Goal: Task Accomplishment & Management: Complete application form

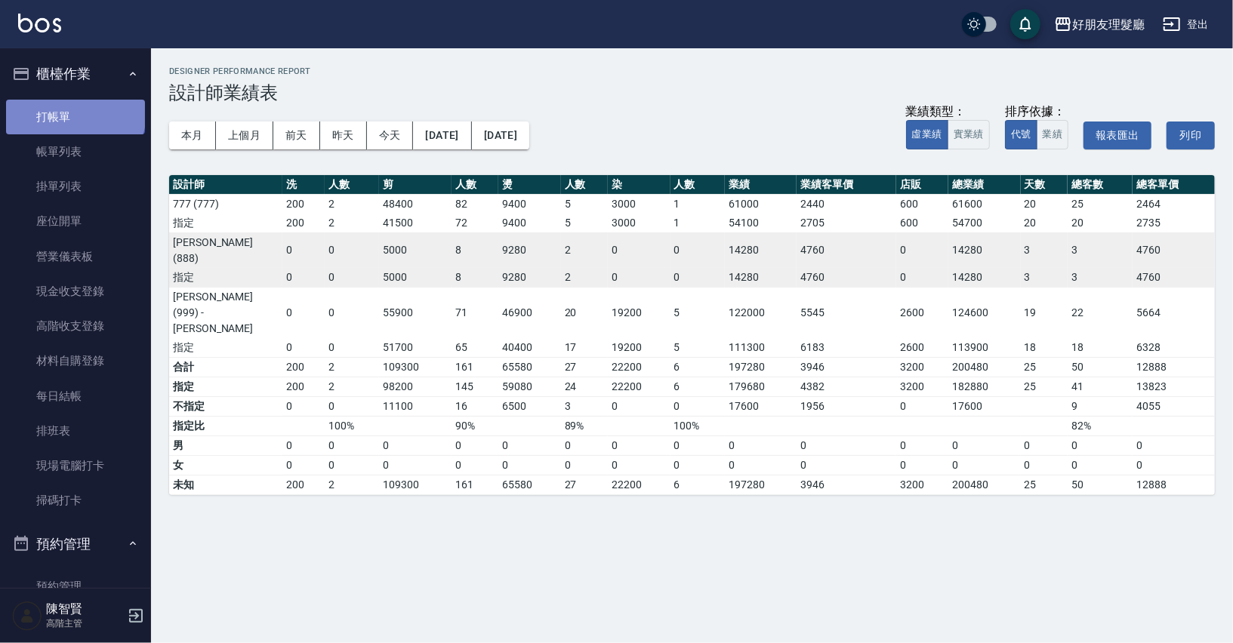
click at [74, 112] on link "打帳單" at bounding box center [75, 117] width 139 height 35
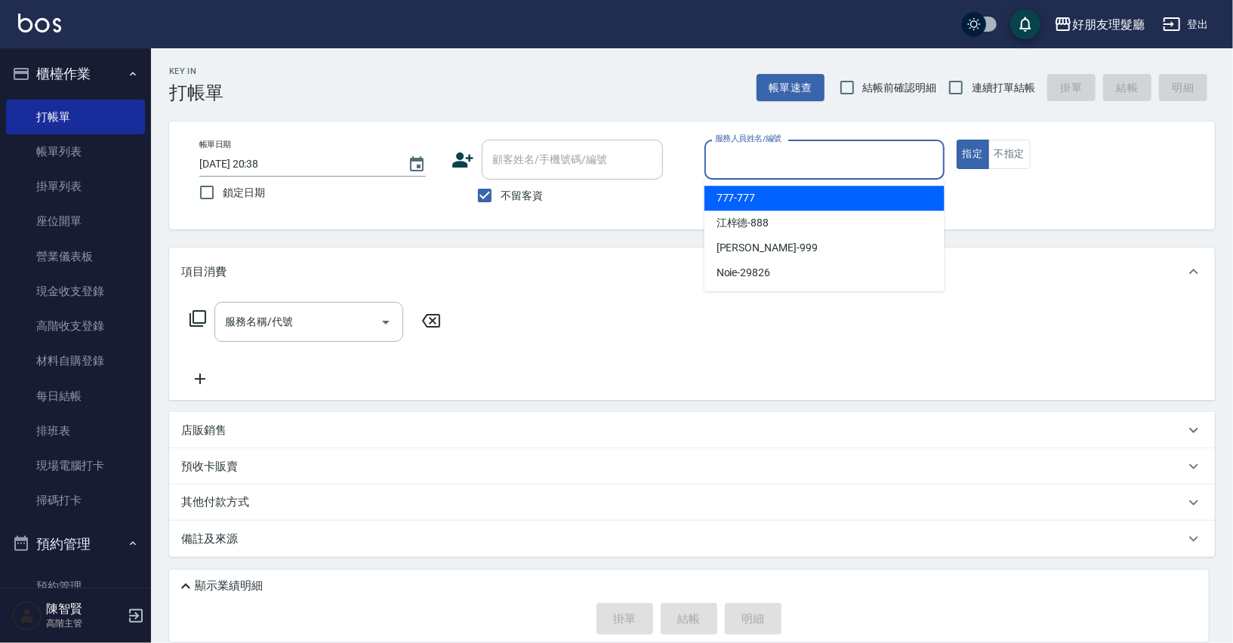
click at [763, 172] on input "服務人員姓名/編號" at bounding box center [824, 159] width 226 height 26
click at [769, 195] on div "777 -777" at bounding box center [824, 198] width 240 height 25
type input "777-777"
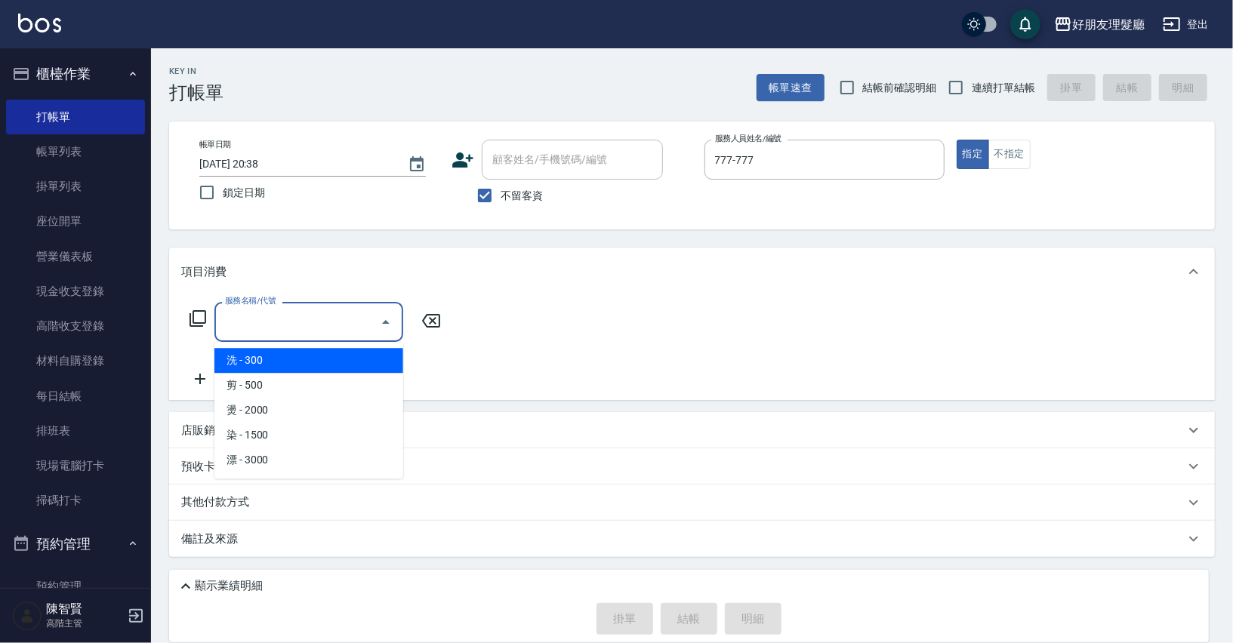
click at [322, 325] on input "服務名稱/代號" at bounding box center [297, 322] width 152 height 26
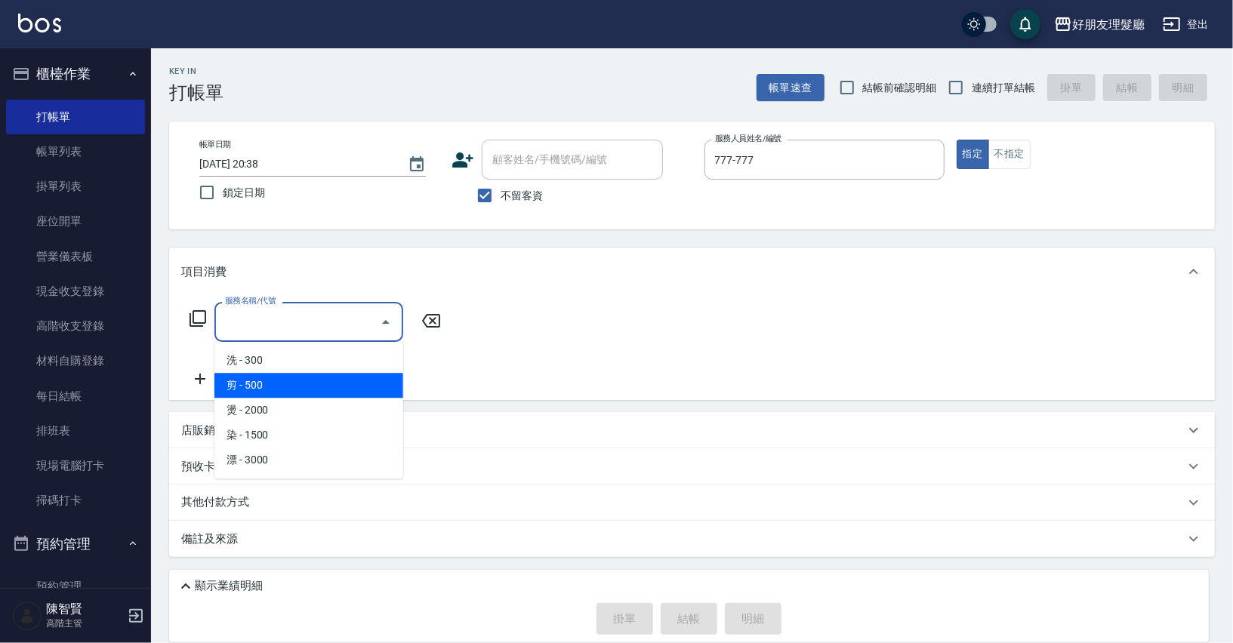
click at [318, 379] on span "剪 - 500" at bounding box center [308, 385] width 189 height 25
type input "剪(2)"
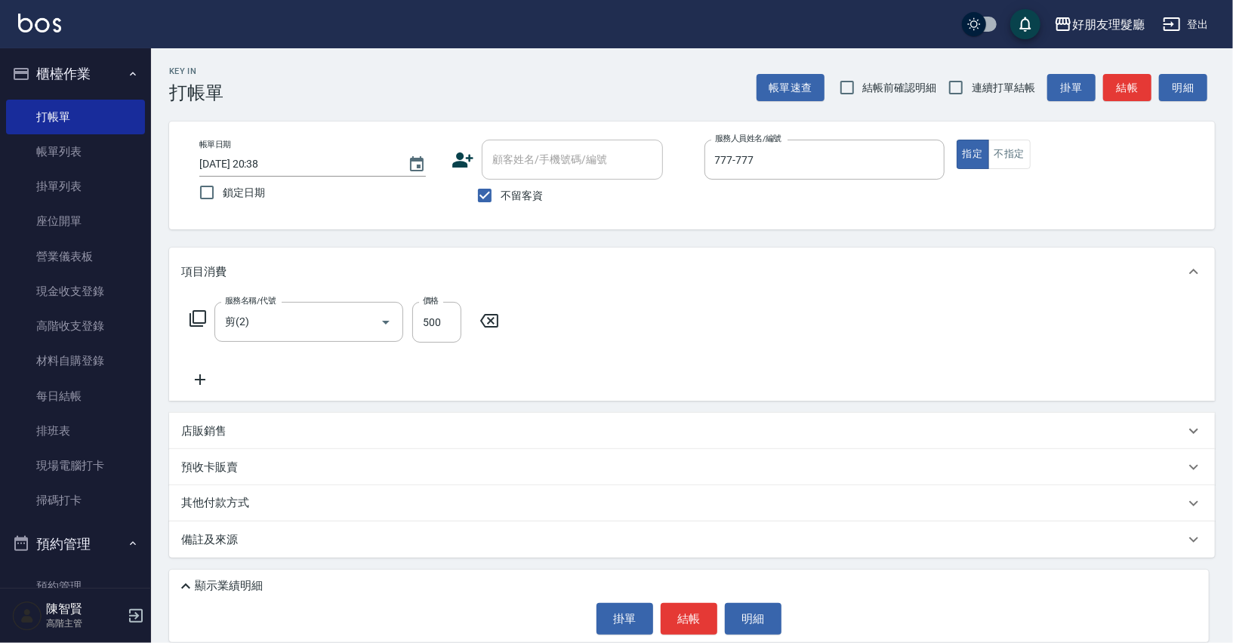
click at [191, 380] on icon at bounding box center [200, 380] width 38 height 18
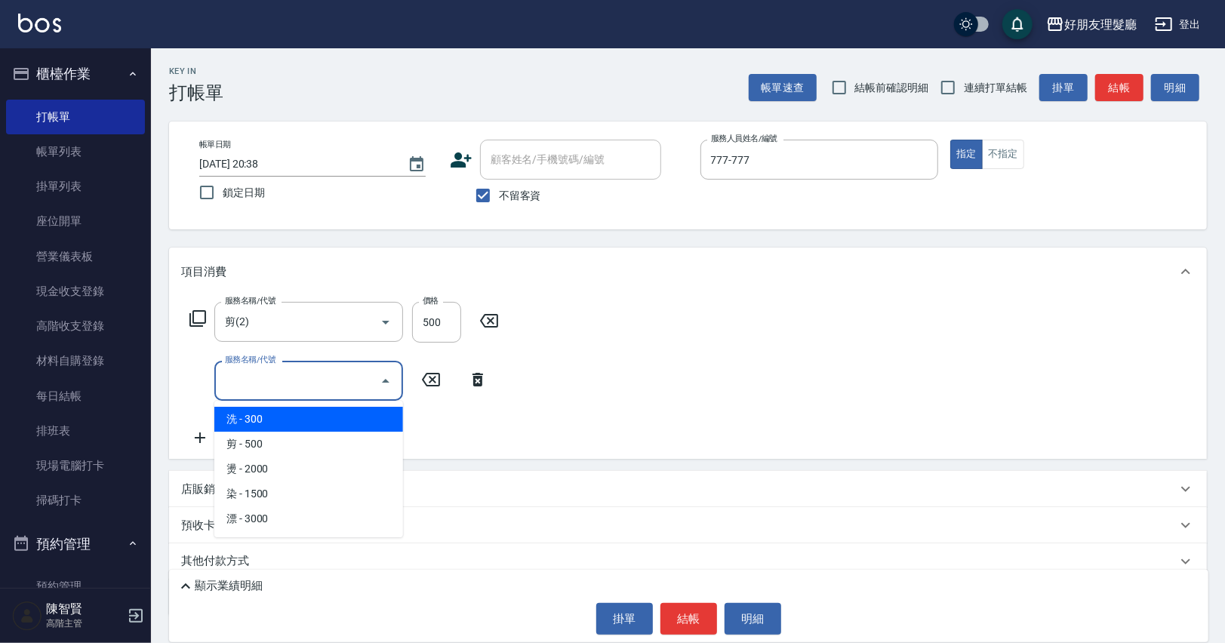
click at [267, 386] on input "服務名稱/代號" at bounding box center [297, 381] width 152 height 26
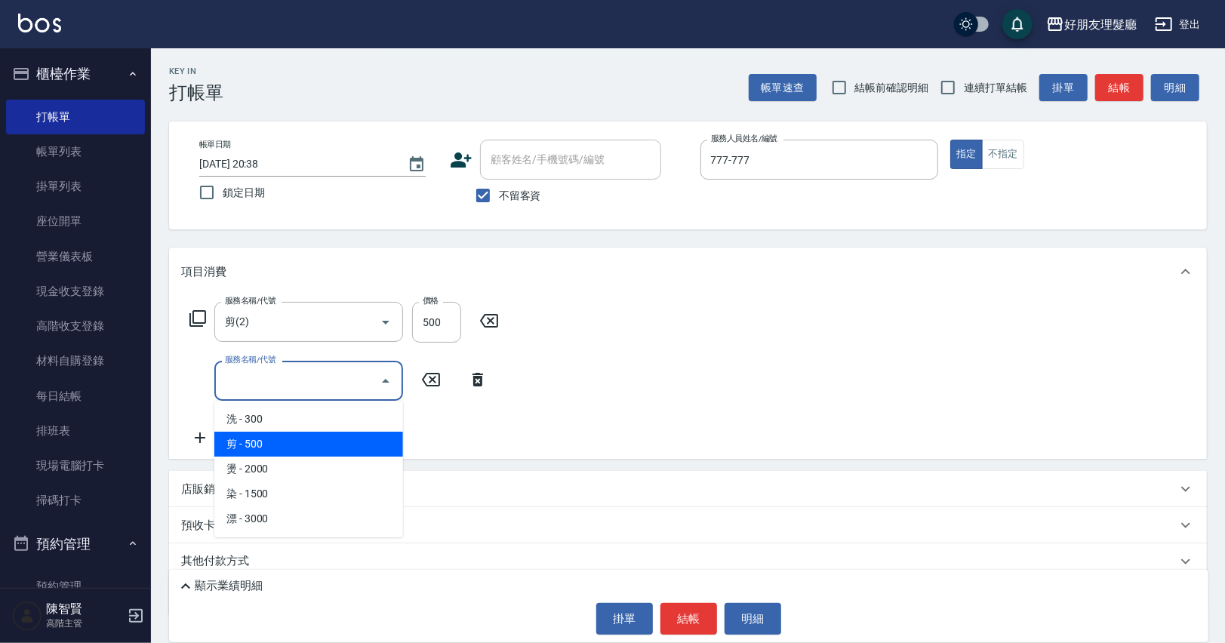
click at [276, 435] on span "剪 - 500" at bounding box center [308, 444] width 189 height 25
type input "剪(2)"
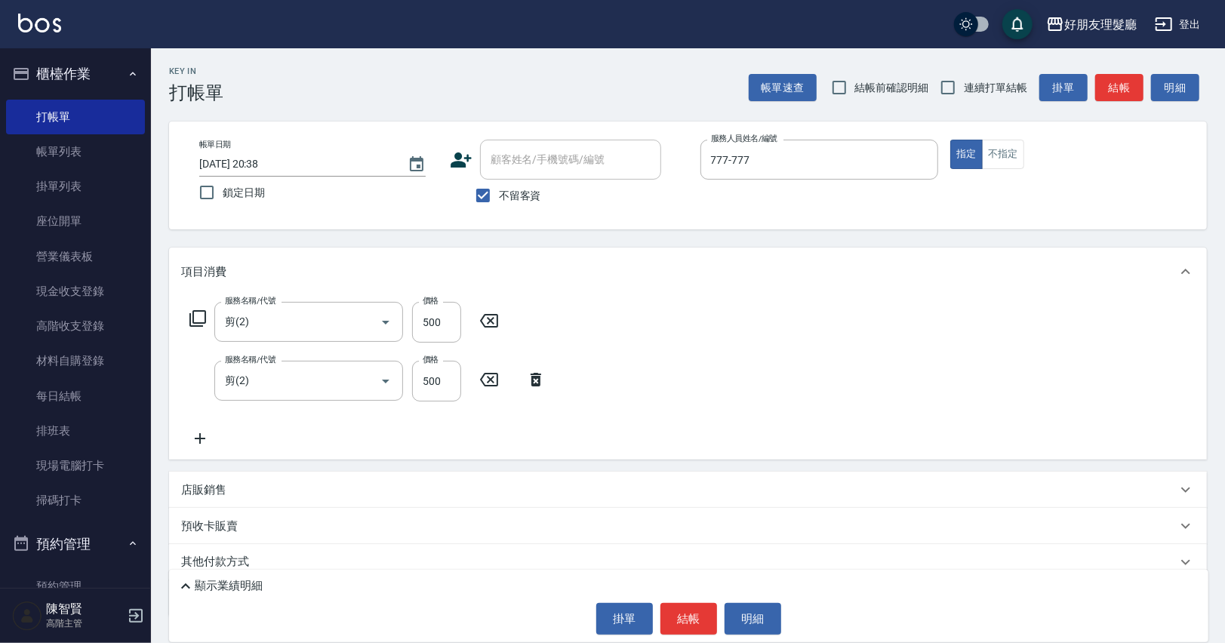
click at [209, 442] on icon at bounding box center [200, 439] width 38 height 18
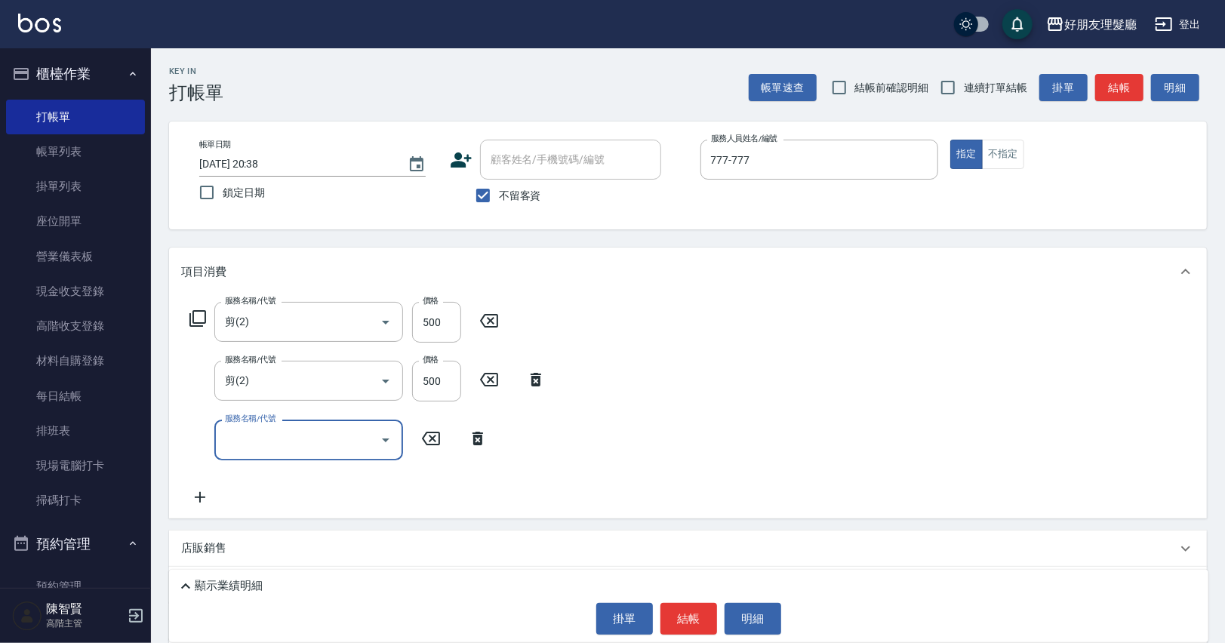
click at [248, 448] on input "服務名稱/代號" at bounding box center [297, 440] width 152 height 26
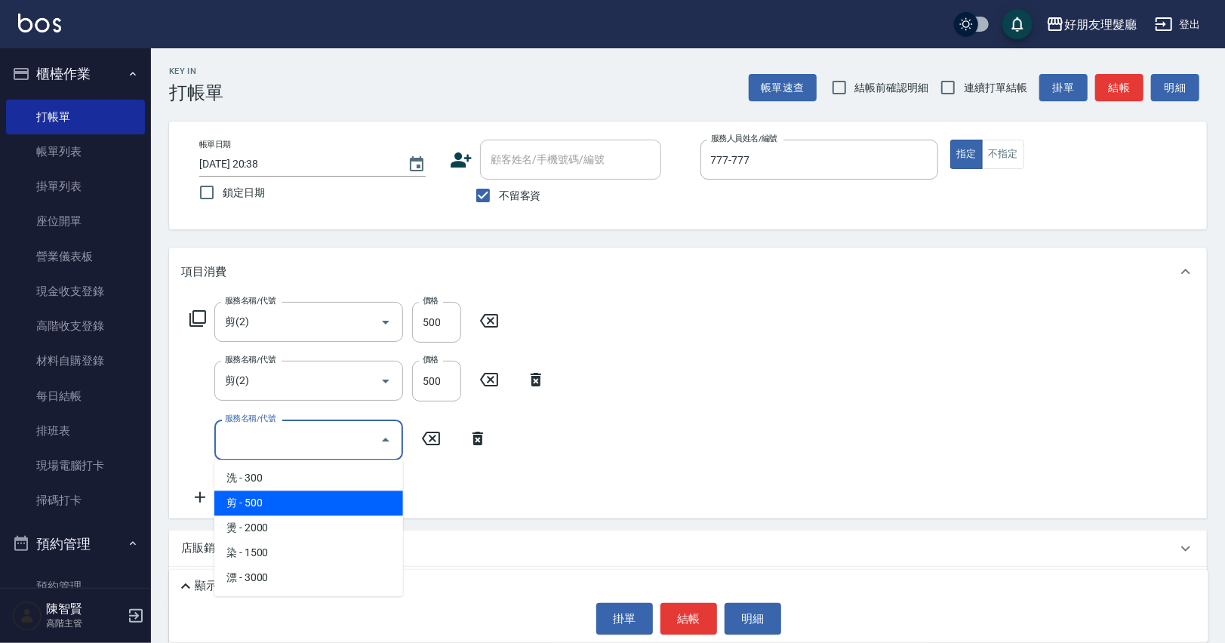
click at [269, 501] on span "剪 - 500" at bounding box center [308, 503] width 189 height 25
type input "剪(2)"
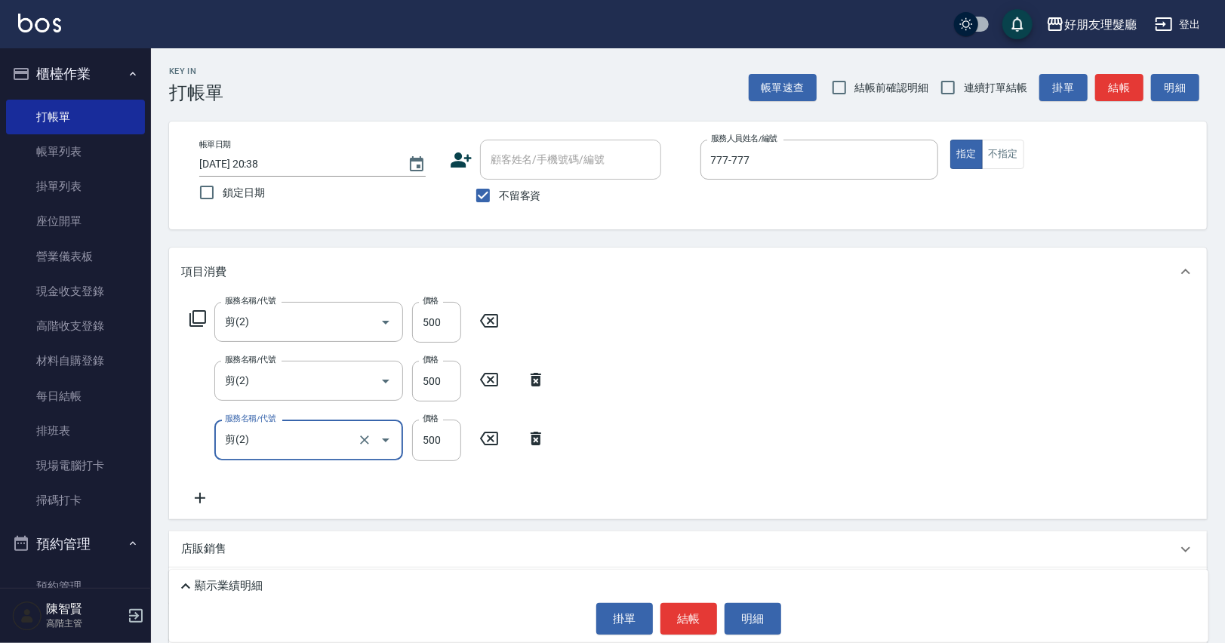
click at [206, 498] on icon at bounding box center [200, 498] width 38 height 18
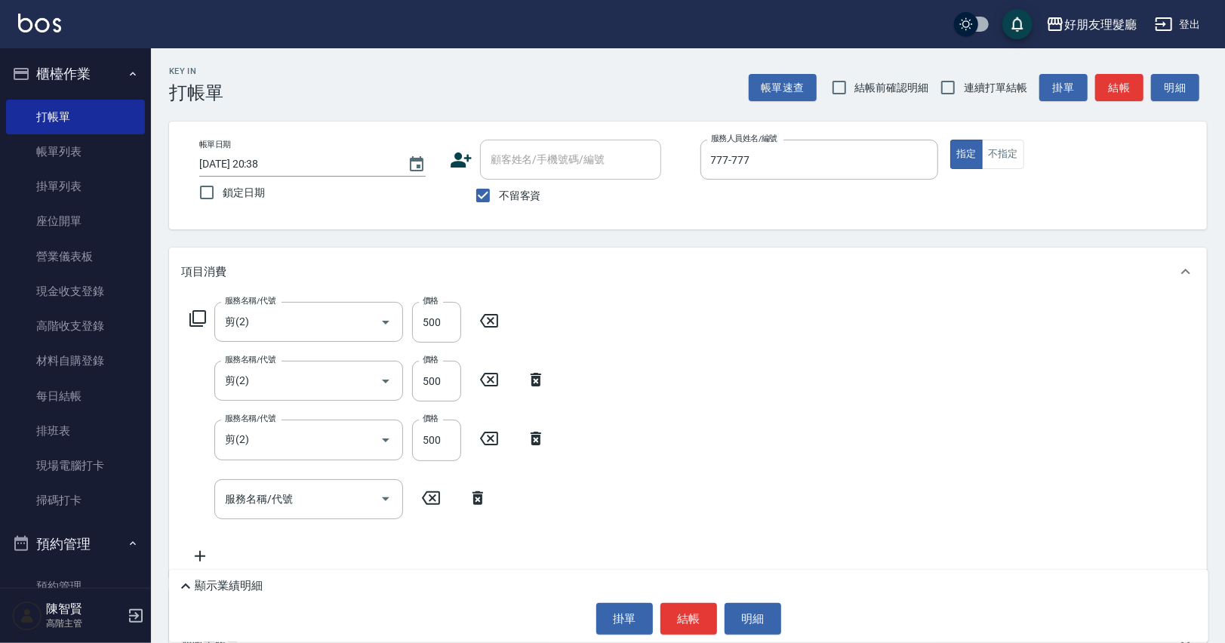
click at [270, 523] on div "服務名稱/代號 剪(2) 服務名稱/代號 價格 500 價格 服務名稱/代號 剪(2) 服務名稱/代號 價格 500 價格 服務名稱/代號 剪(2) 服務名稱…" at bounding box center [368, 433] width 374 height 263
click at [270, 490] on input "服務名稱/代號" at bounding box center [297, 499] width 152 height 26
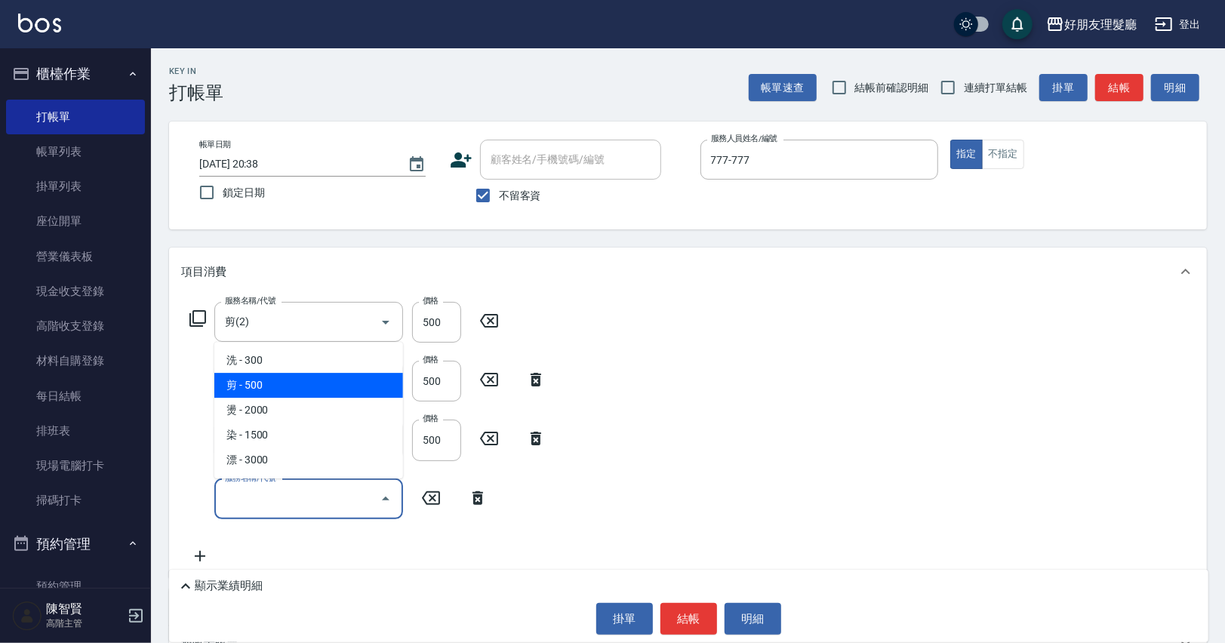
click at [275, 391] on span "剪 - 500" at bounding box center [308, 385] width 189 height 25
type input "剪(2)"
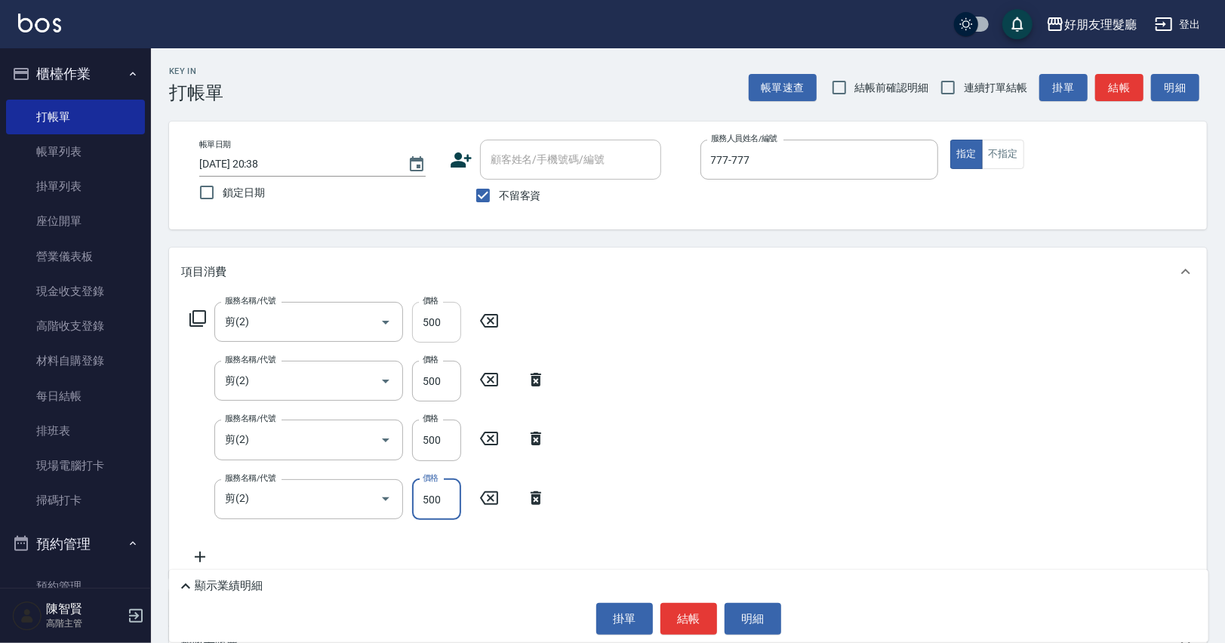
click at [436, 323] on input "500" at bounding box center [436, 322] width 49 height 41
click at [445, 492] on input "0" at bounding box center [436, 499] width 49 height 41
click at [424, 501] on input "0" at bounding box center [436, 499] width 49 height 41
click at [439, 489] on input "0" at bounding box center [436, 499] width 49 height 41
type input "600"
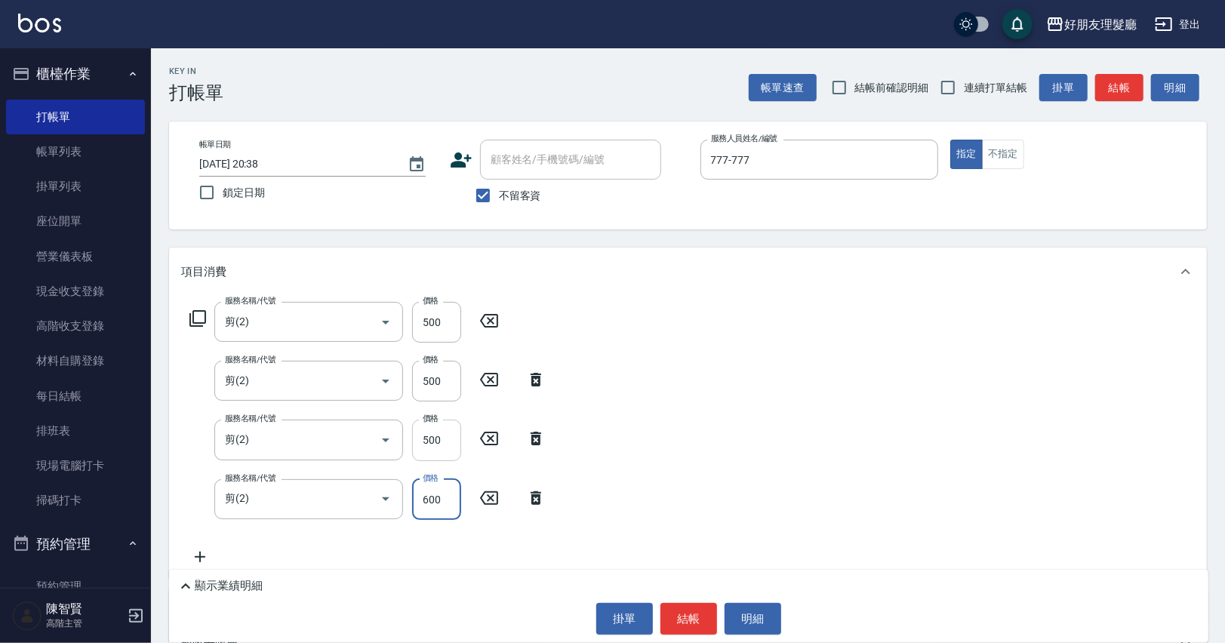
click at [431, 426] on input "500" at bounding box center [436, 440] width 49 height 41
type input "600"
click at [432, 385] on input "500" at bounding box center [436, 381] width 49 height 41
type input "600"
click at [431, 312] on input "500" at bounding box center [436, 322] width 49 height 41
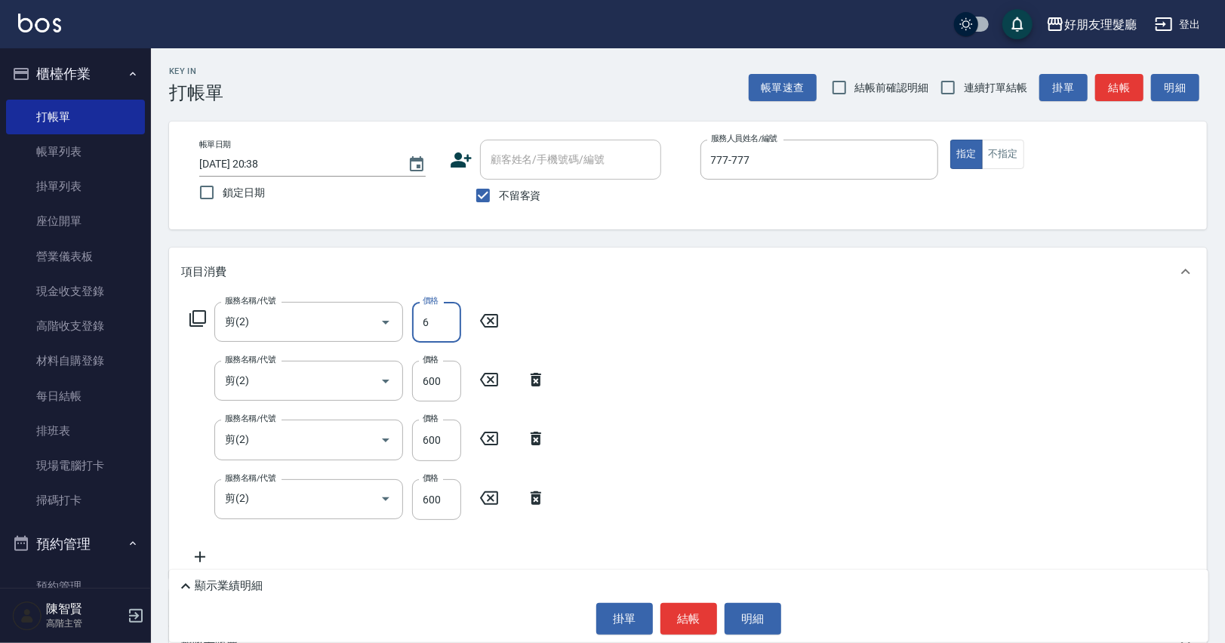
type input "600"
click at [695, 614] on button "結帳" at bounding box center [689, 619] width 57 height 32
